Goal: Transaction & Acquisition: Download file/media

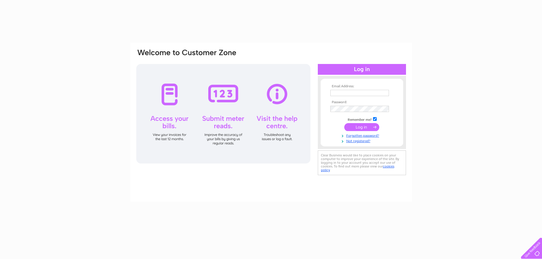
drag, startPoint x: 0, startPoint y: 0, endPoint x: 338, endPoint y: 91, distance: 350.2
click at [338, 91] on input "text" at bounding box center [359, 93] width 59 height 6
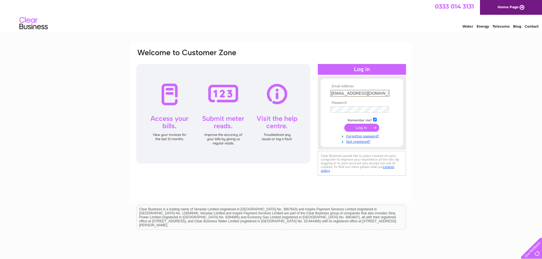
type input "cbas100@icloud.com"
click at [344, 124] on input "submit" at bounding box center [361, 128] width 35 height 8
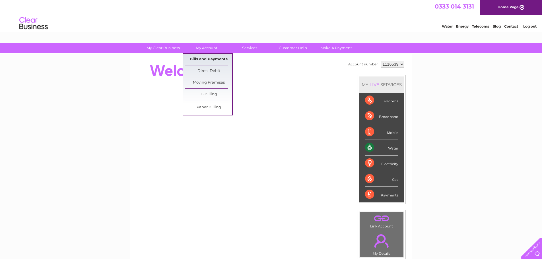
click at [211, 58] on link "Bills and Payments" at bounding box center [208, 59] width 47 height 11
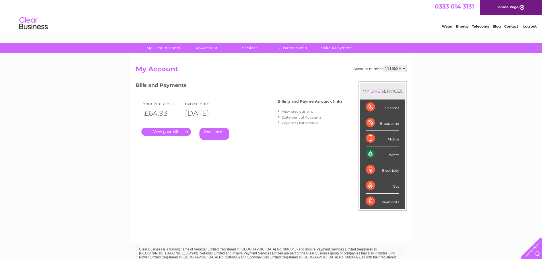
click at [296, 110] on link "View previous bills" at bounding box center [297, 111] width 31 height 4
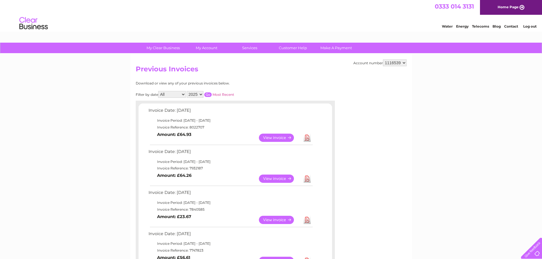
click at [307, 180] on link "Download" at bounding box center [307, 179] width 7 height 8
click at [539, 253] on div at bounding box center [530, 247] width 23 height 23
click at [291, 16] on div "Water Energy Telecoms Blog Contact Log out" at bounding box center [271, 24] width 542 height 19
